Goal: Information Seeking & Learning: Compare options

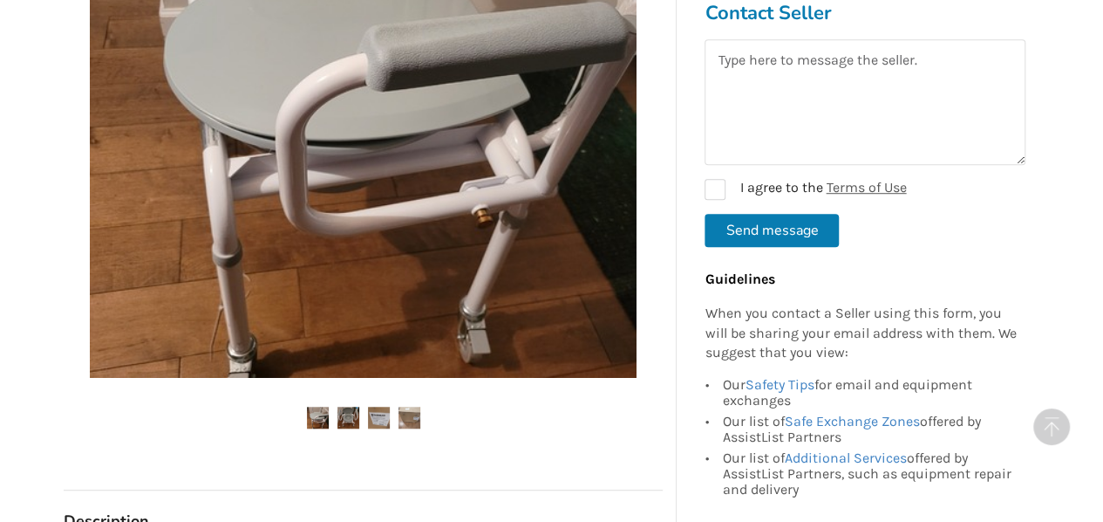
scroll to position [872, 0]
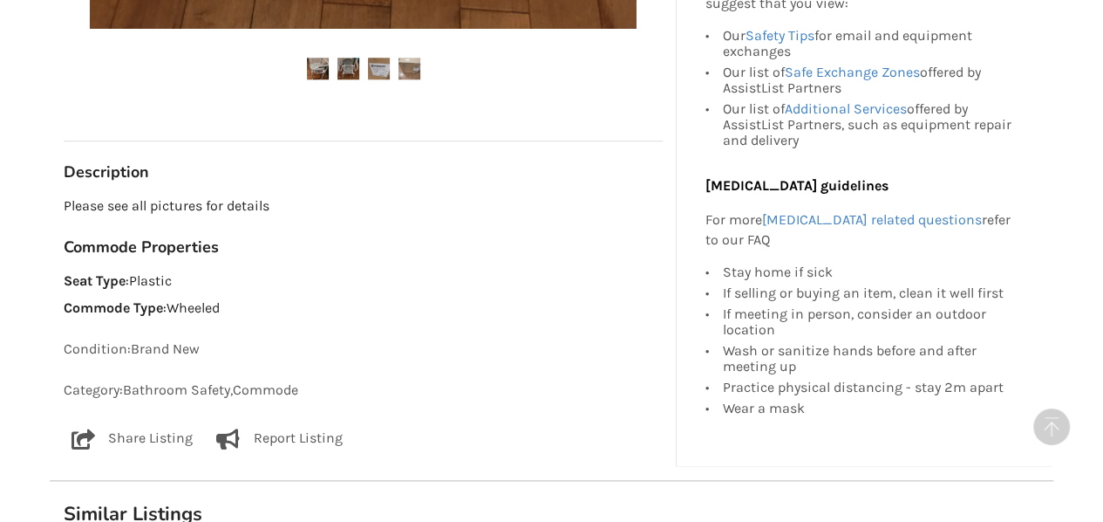
click at [321, 68] on img at bounding box center [318, 69] width 22 height 22
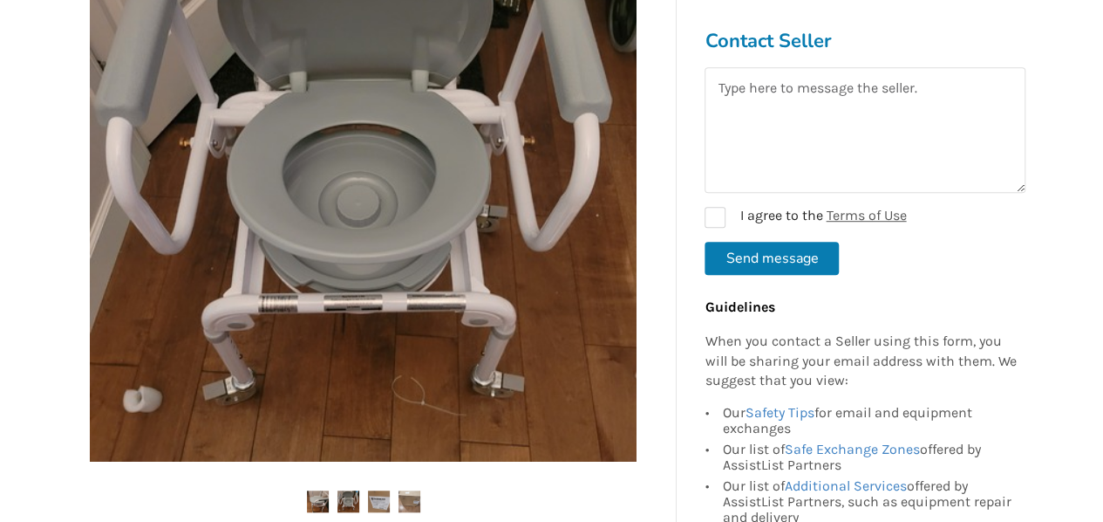
scroll to position [436, 0]
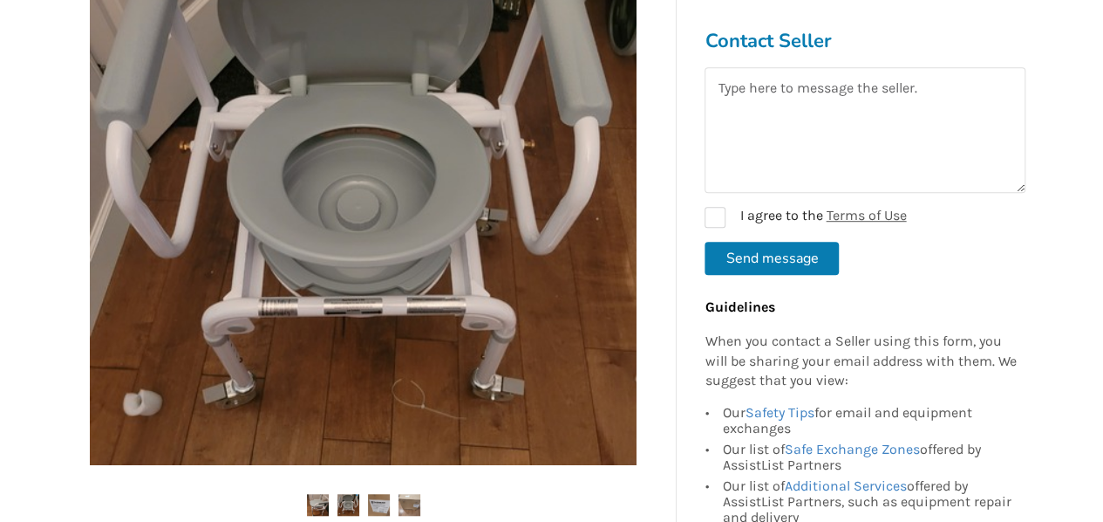
click at [339, 508] on img at bounding box center [349, 505] width 22 height 22
click at [379, 506] on img at bounding box center [379, 505] width 22 height 22
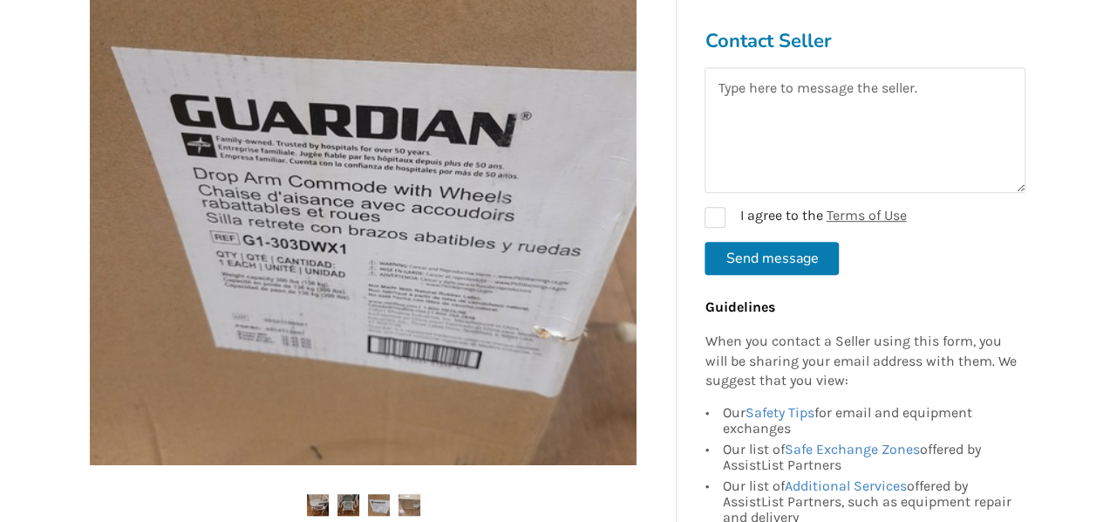
click at [405, 502] on img at bounding box center [410, 505] width 22 height 22
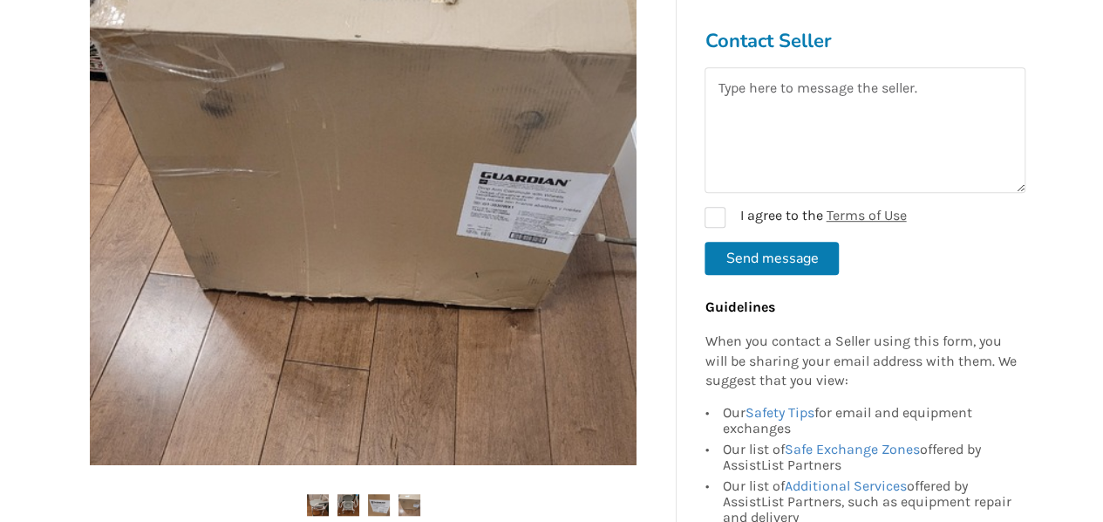
click at [415, 507] on img at bounding box center [410, 505] width 22 height 22
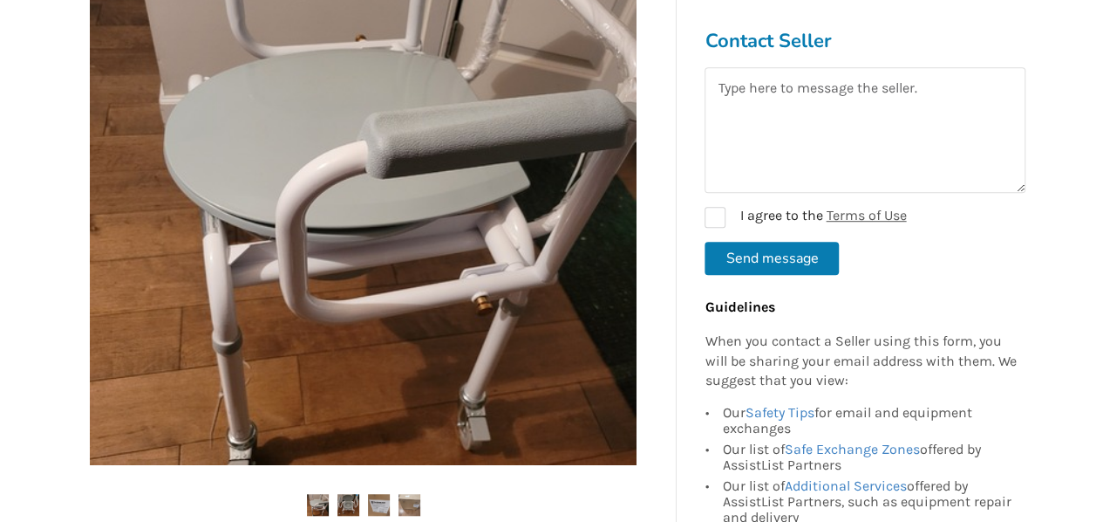
click at [384, 501] on img at bounding box center [379, 505] width 22 height 22
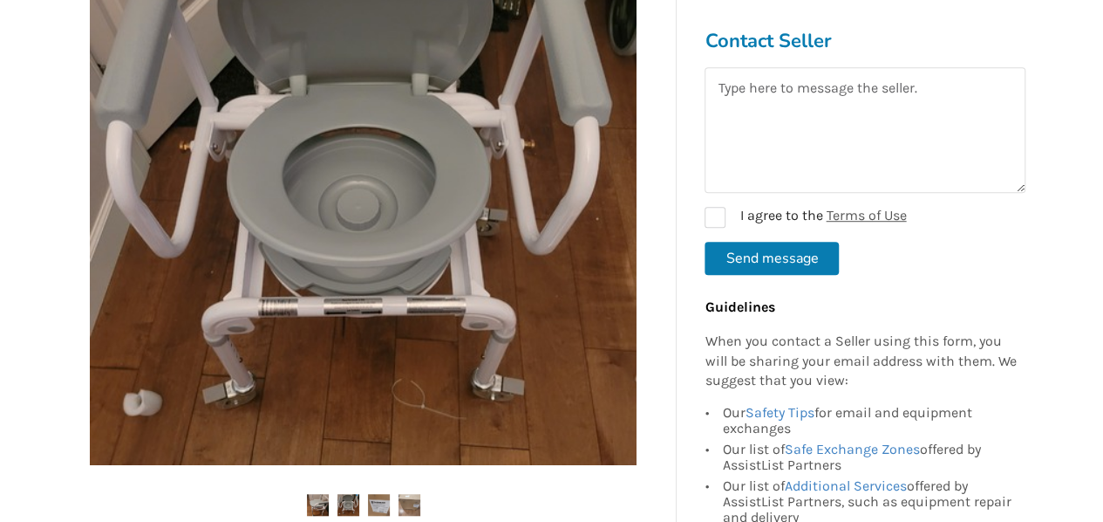
click at [320, 500] on img at bounding box center [318, 505] width 22 height 22
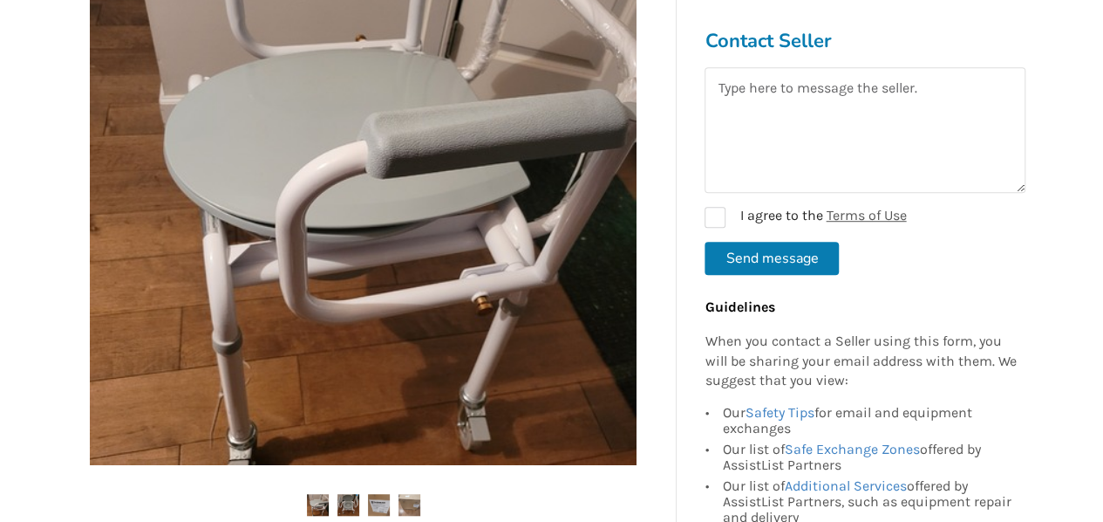
click at [344, 501] on img at bounding box center [349, 505] width 22 height 22
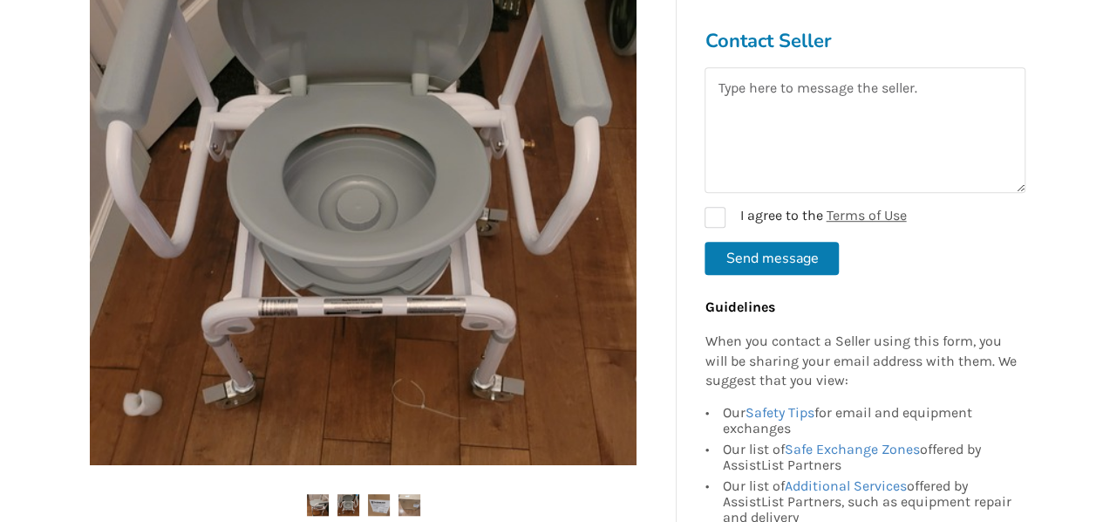
click at [377, 500] on img at bounding box center [379, 505] width 22 height 22
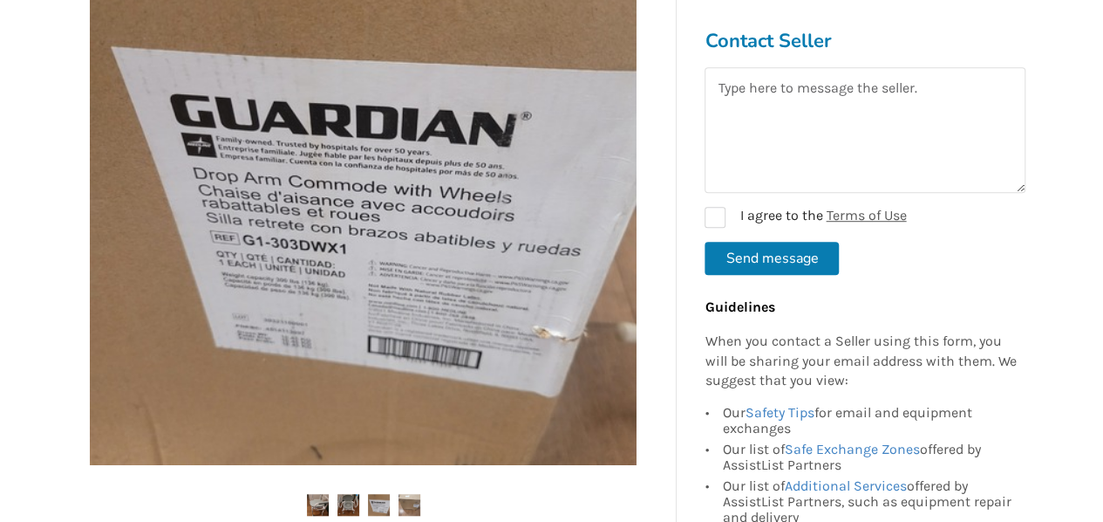
click at [403, 505] on img at bounding box center [410, 505] width 22 height 22
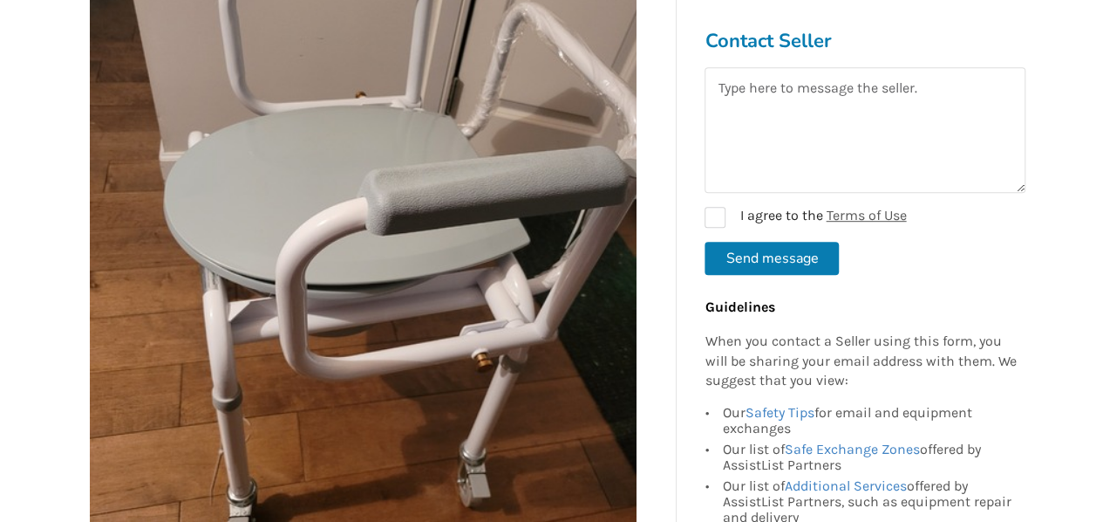
scroll to position [349, 0]
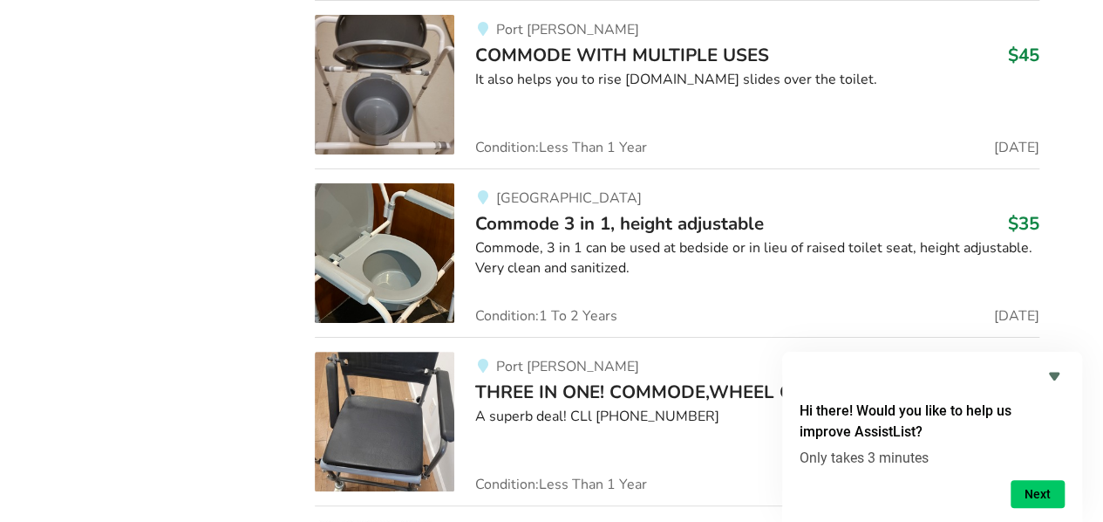
scroll to position [3401, 0]
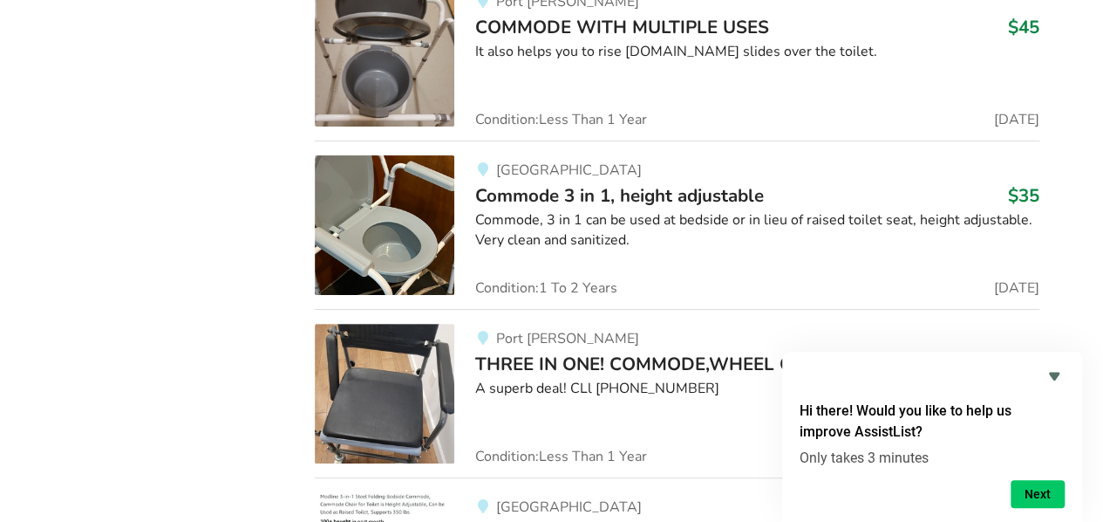
click at [403, 207] on img at bounding box center [385, 225] width 140 height 140
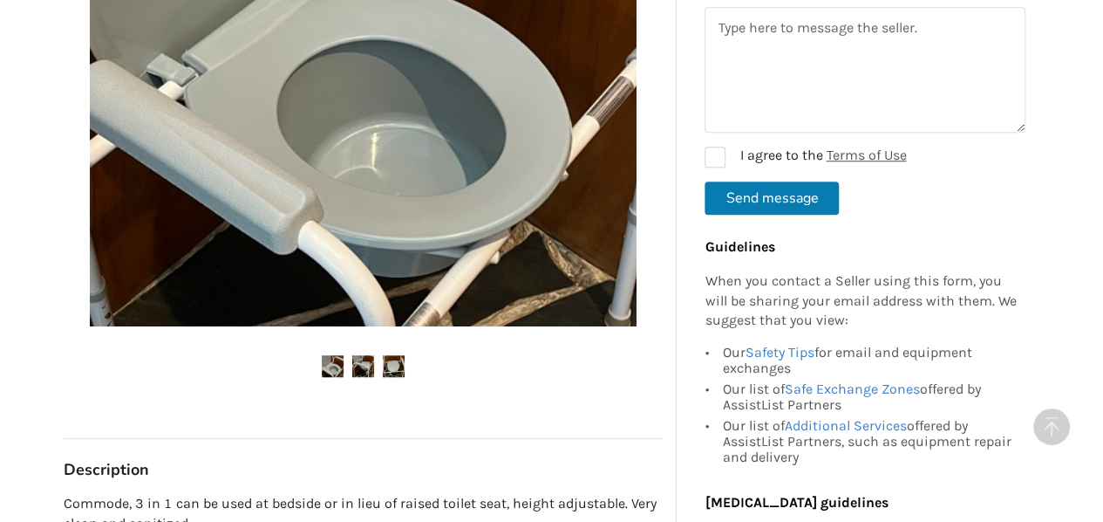
scroll to position [610, 0]
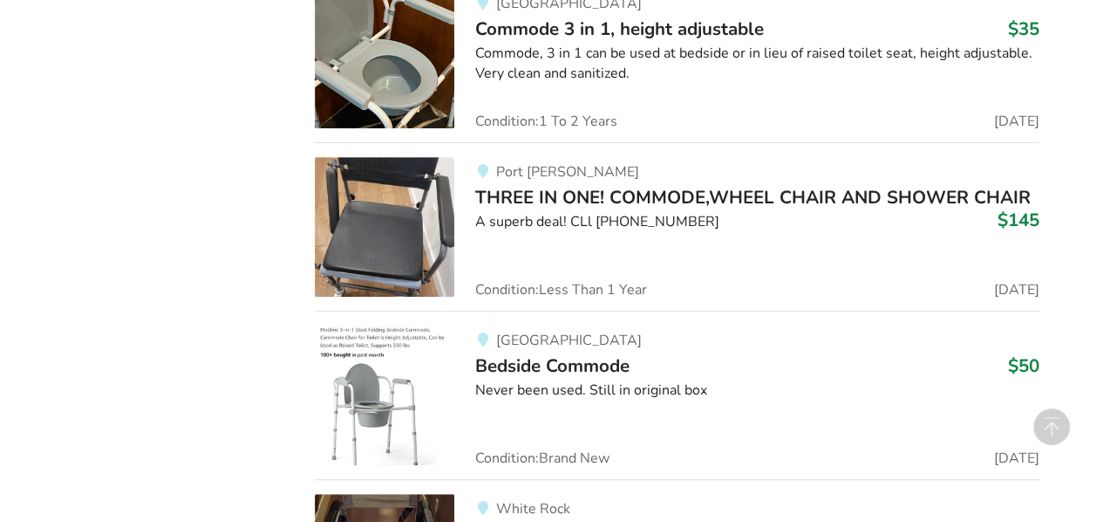
scroll to position [3543, 0]
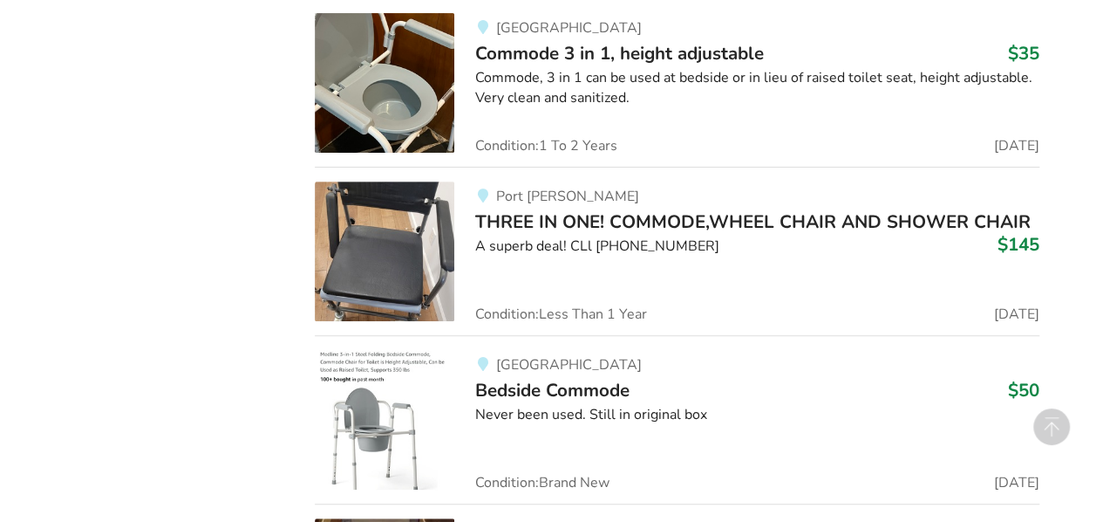
click at [400, 244] on img at bounding box center [385, 251] width 140 height 140
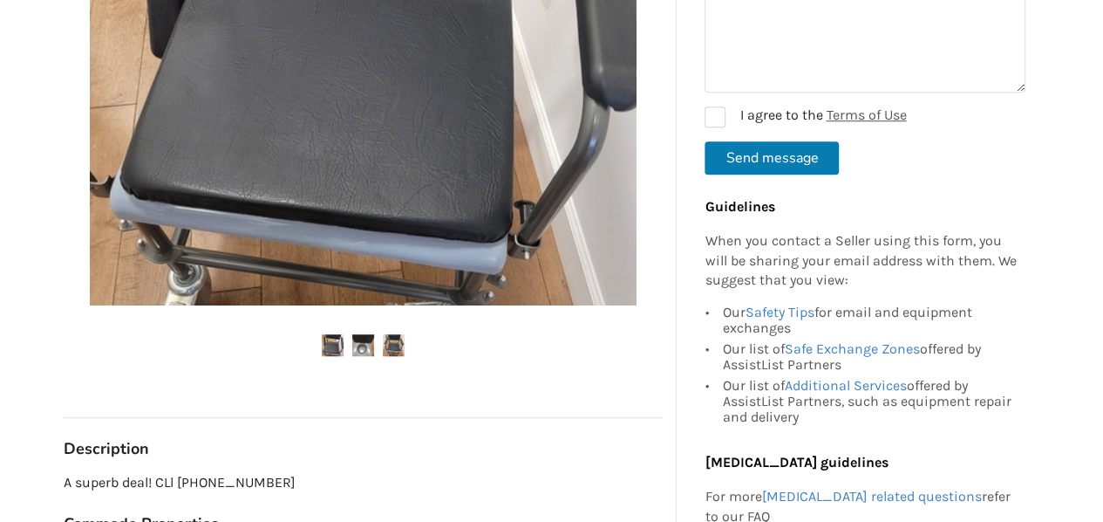
scroll to position [698, 0]
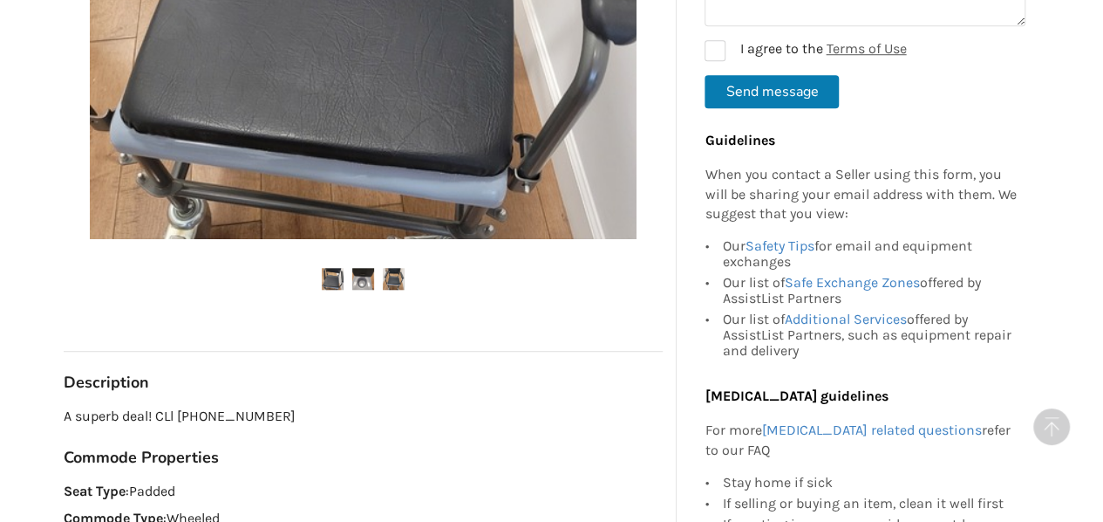
click at [368, 282] on img at bounding box center [363, 279] width 22 height 22
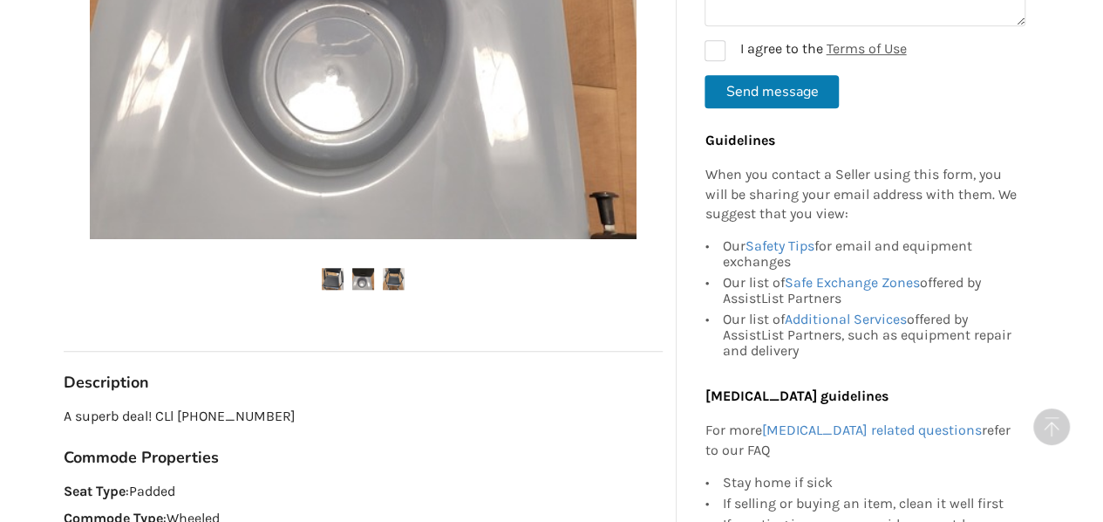
click at [388, 279] on img at bounding box center [394, 279] width 22 height 22
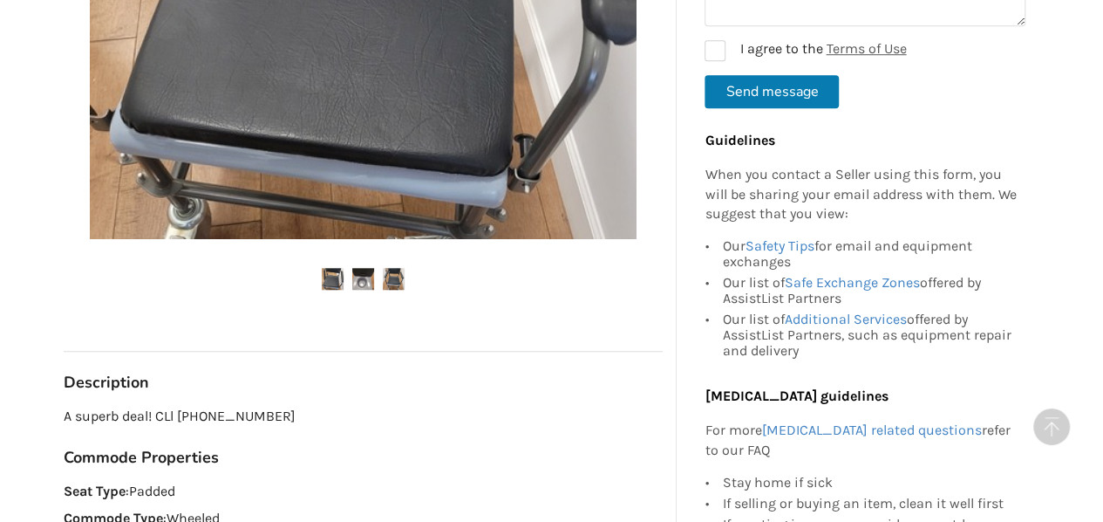
click at [366, 276] on img at bounding box center [363, 279] width 22 height 22
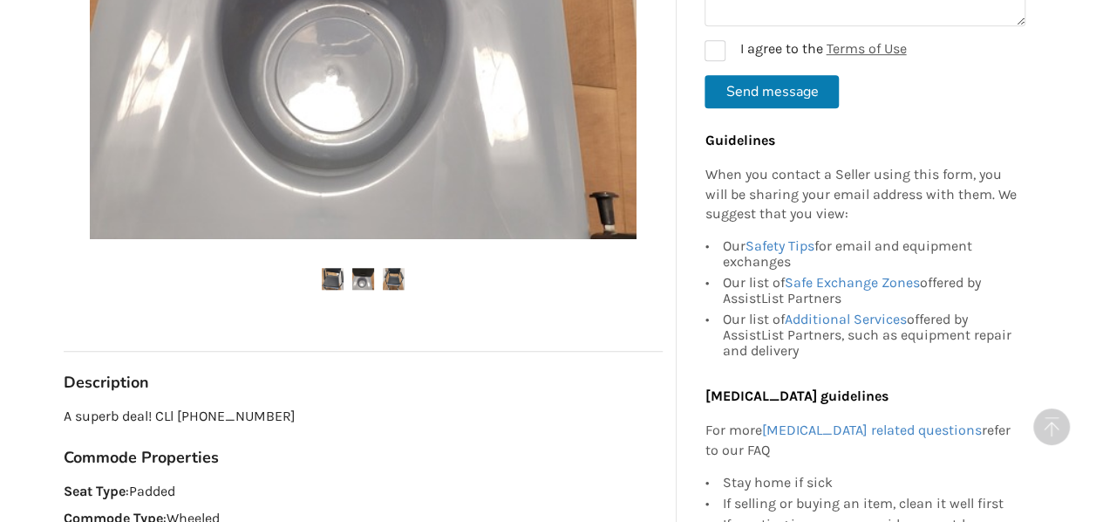
click at [338, 285] on img at bounding box center [333, 279] width 22 height 22
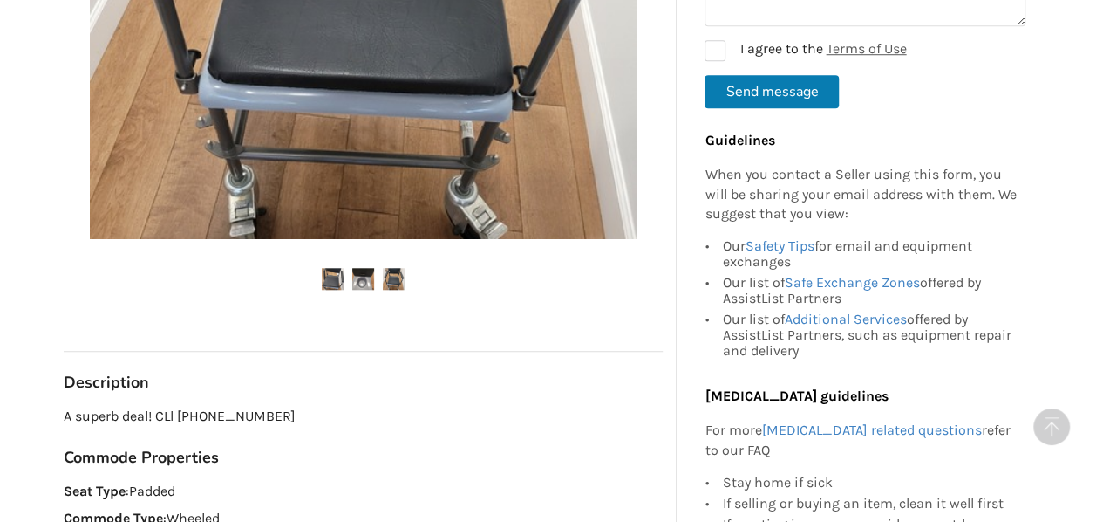
click at [365, 282] on img at bounding box center [363, 279] width 22 height 22
click at [336, 280] on img at bounding box center [333, 279] width 22 height 22
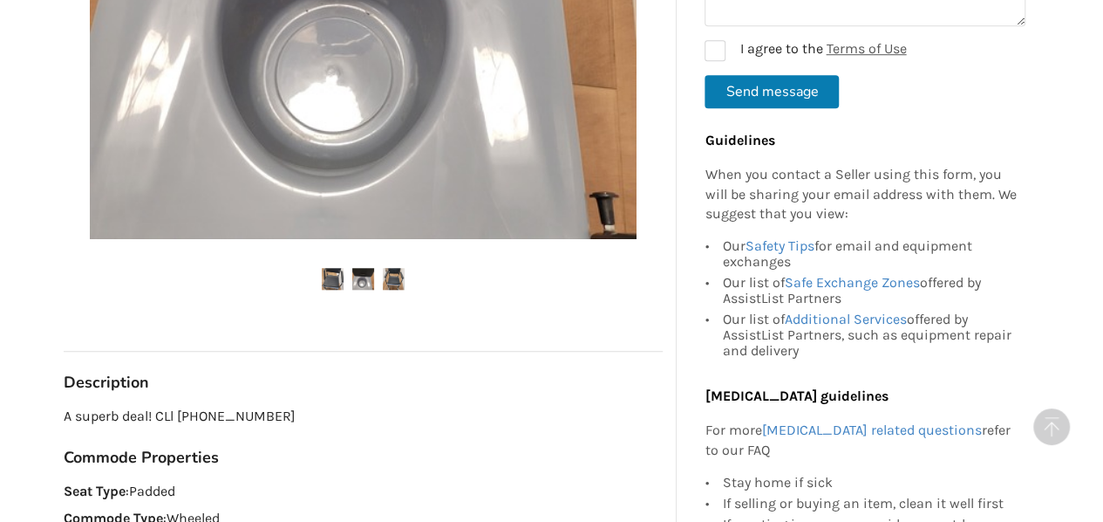
click at [389, 281] on img at bounding box center [394, 279] width 22 height 22
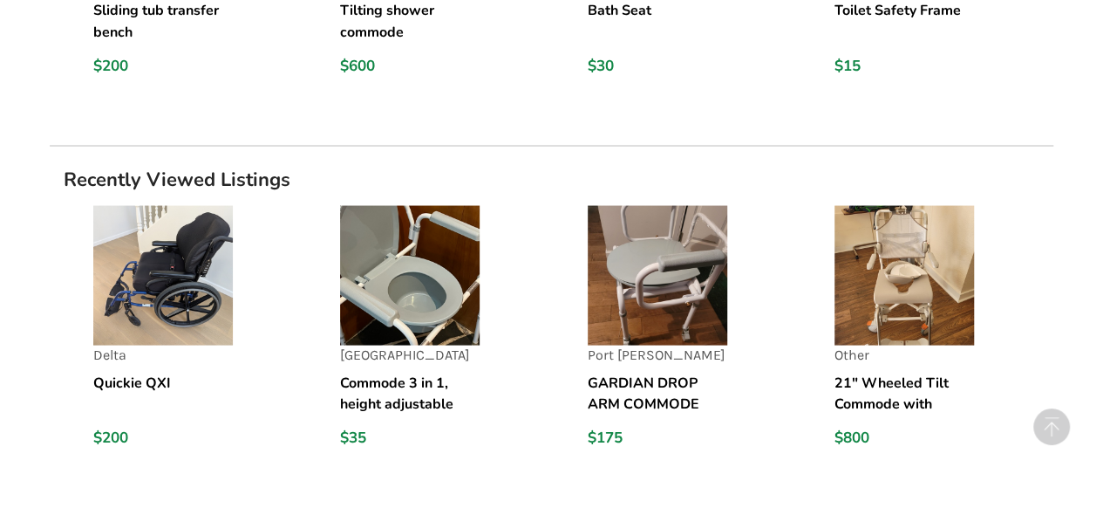
scroll to position [1657, 0]
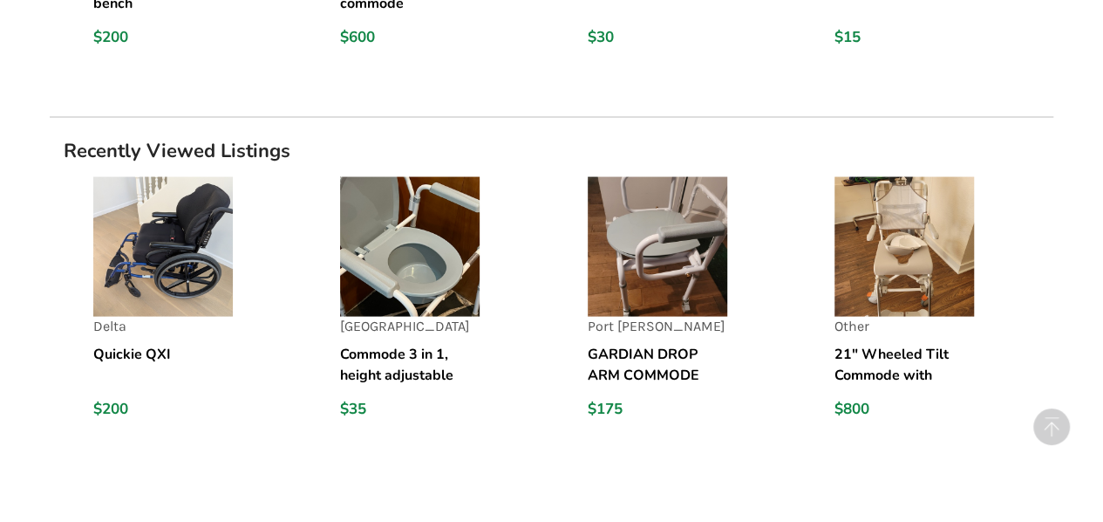
click at [410, 244] on img at bounding box center [410, 247] width 140 height 140
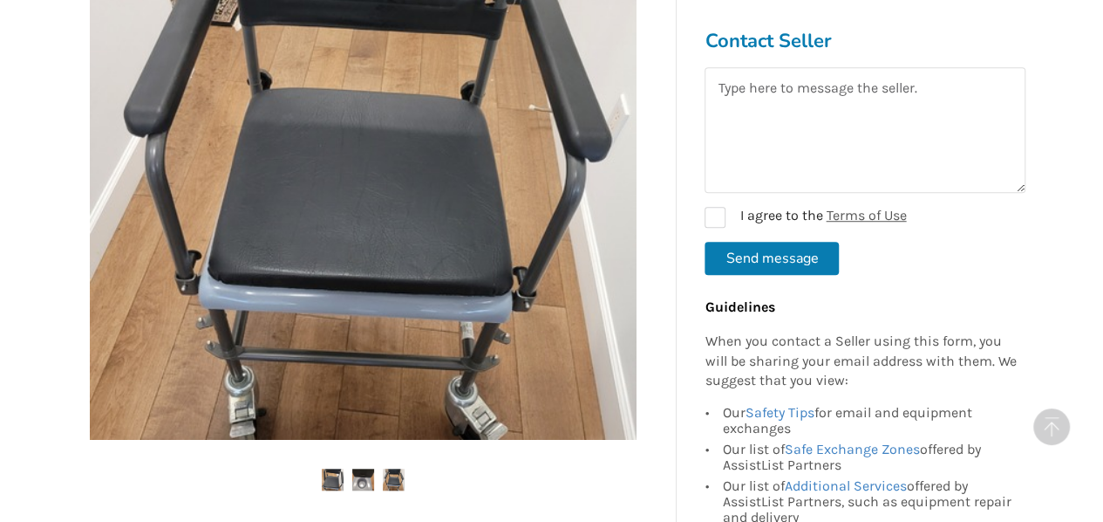
scroll to position [609, 0]
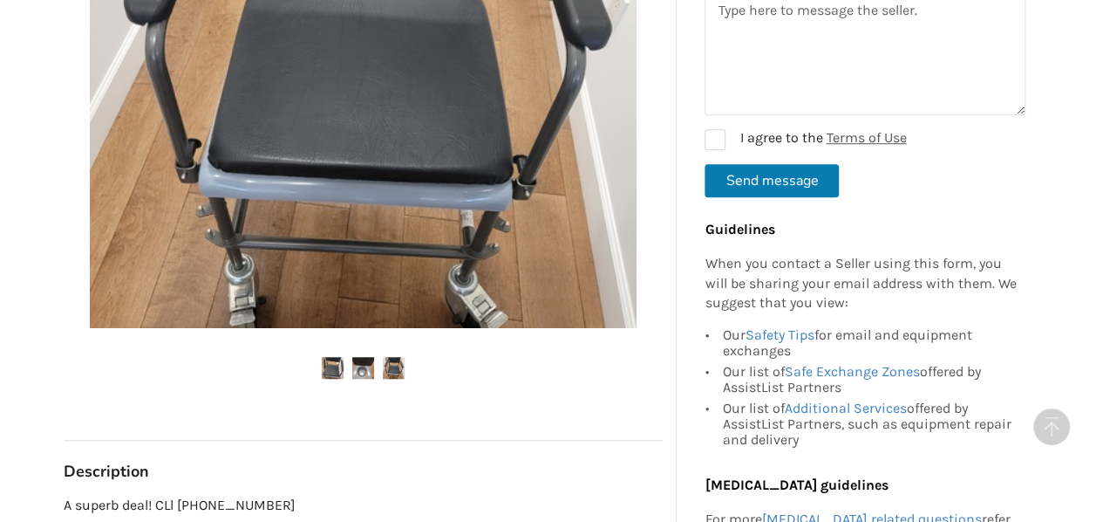
click at [363, 367] on img at bounding box center [363, 368] width 22 height 22
click at [337, 368] on img at bounding box center [333, 368] width 22 height 22
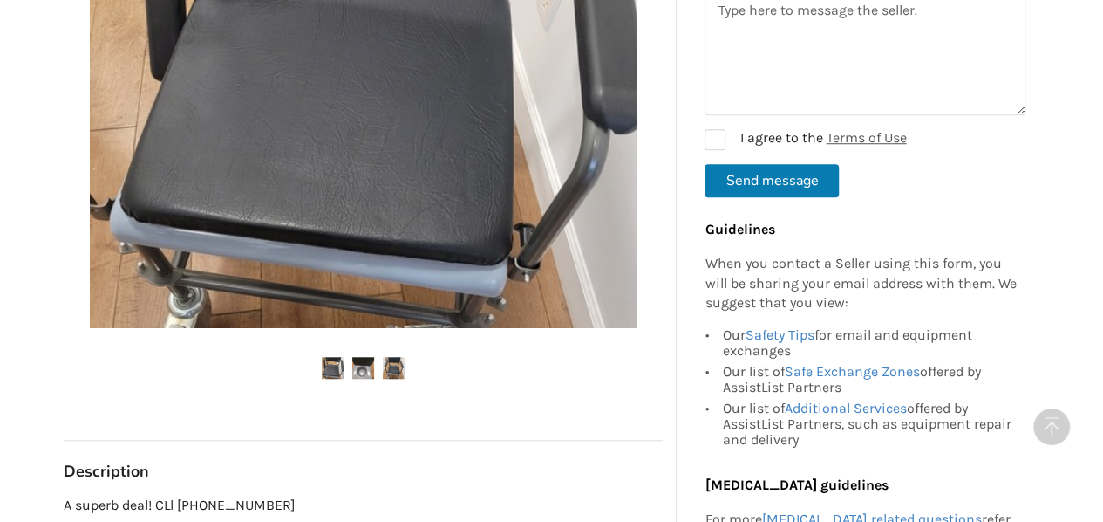
click at [387, 361] on img at bounding box center [394, 368] width 22 height 22
click at [366, 365] on img at bounding box center [363, 368] width 22 height 22
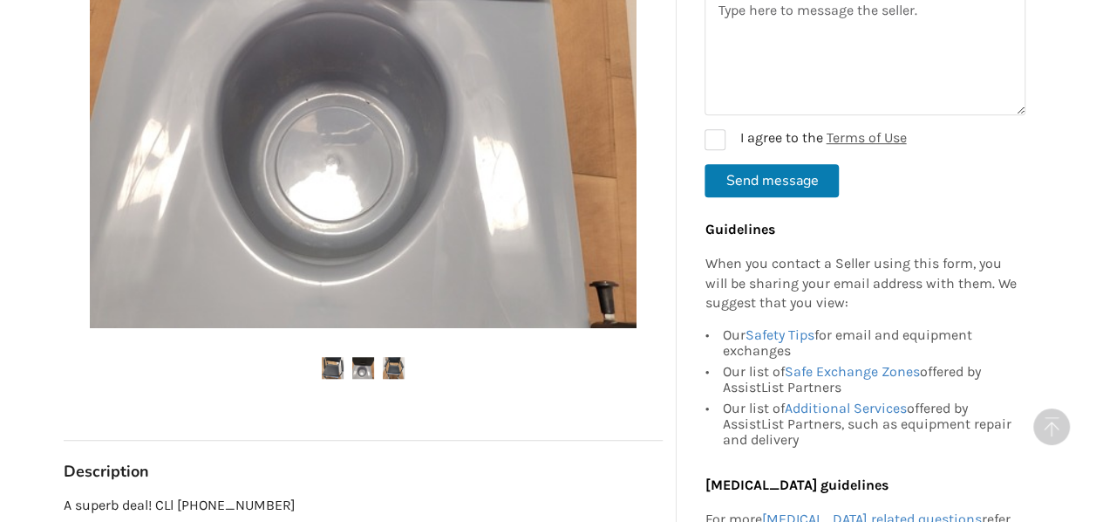
click at [334, 372] on img at bounding box center [333, 368] width 22 height 22
click at [392, 364] on img at bounding box center [394, 368] width 22 height 22
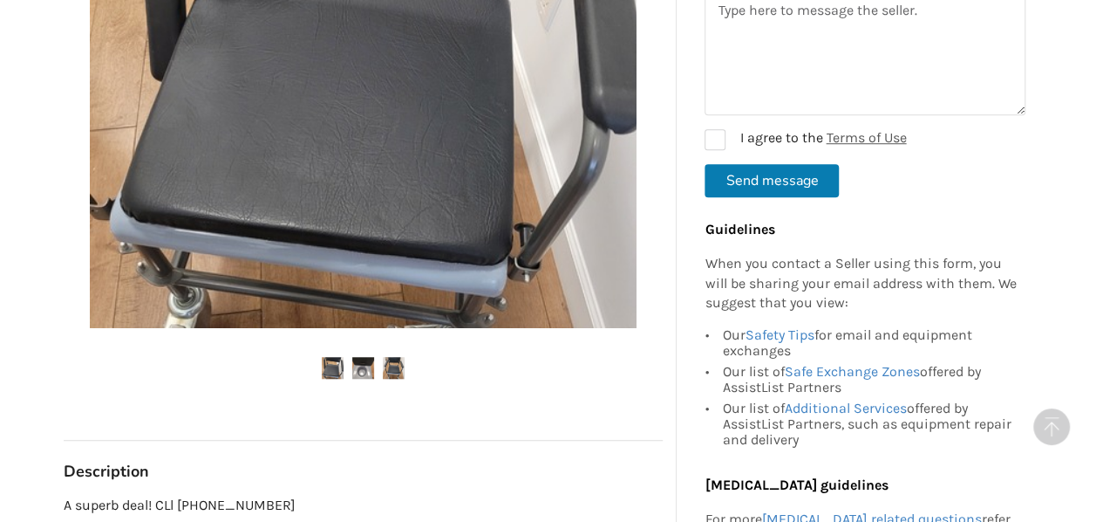
click at [367, 360] on img at bounding box center [363, 368] width 22 height 22
click at [340, 368] on img at bounding box center [333, 368] width 22 height 22
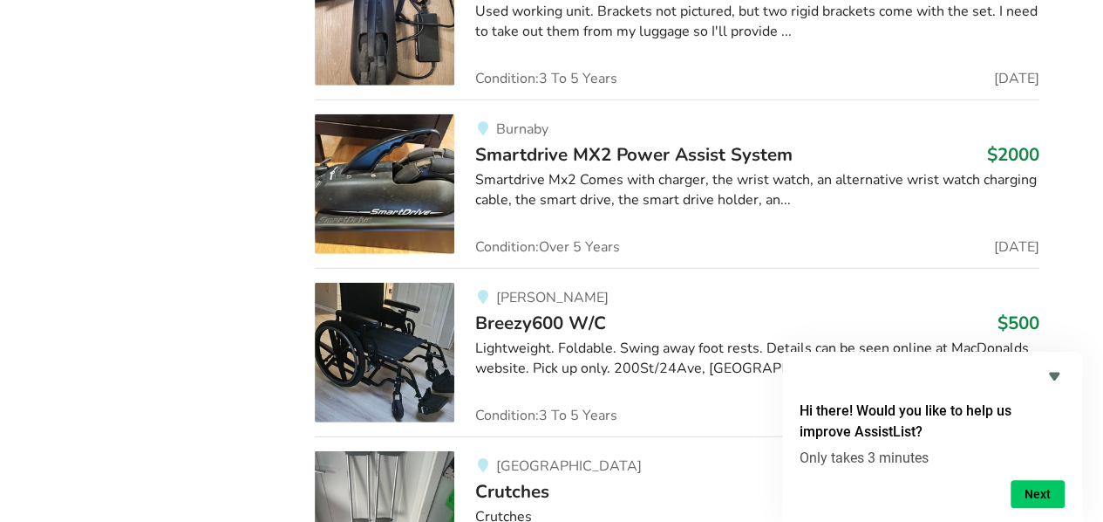
scroll to position [5639, 0]
